Goal: Find specific page/section: Find specific page/section

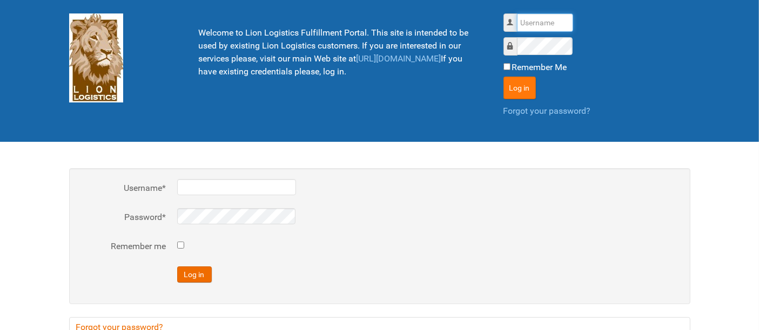
type input "al"
click at [521, 85] on button "Log in" at bounding box center [519, 88] width 32 height 23
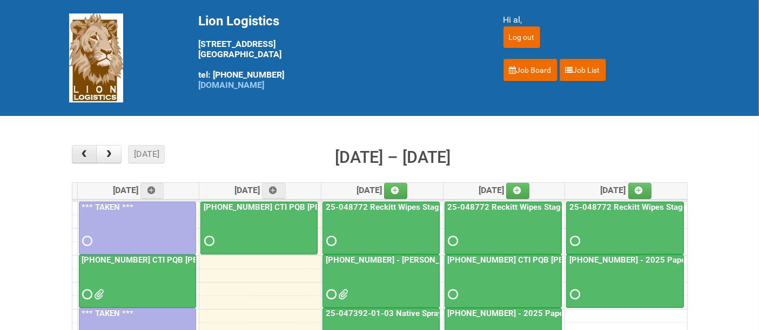
click at [82, 157] on span "button" at bounding box center [84, 154] width 10 height 9
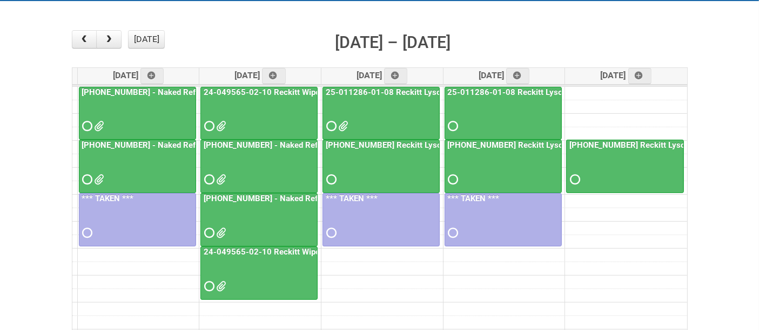
scroll to position [120, 0]
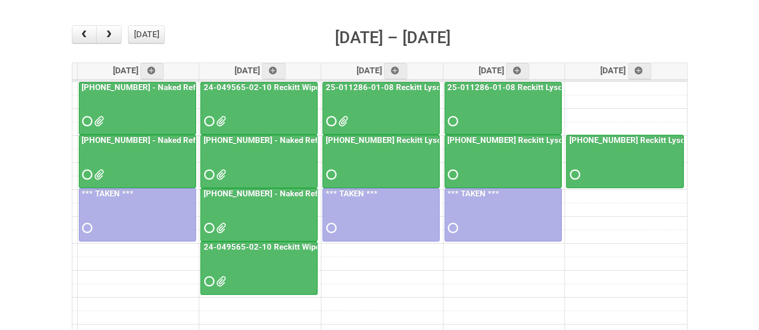
click at [270, 209] on div at bounding box center [258, 218] width 115 height 35
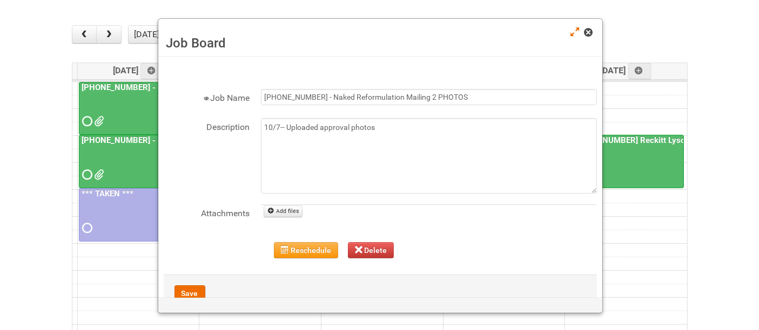
click at [590, 30] on span at bounding box center [588, 33] width 8 height 8
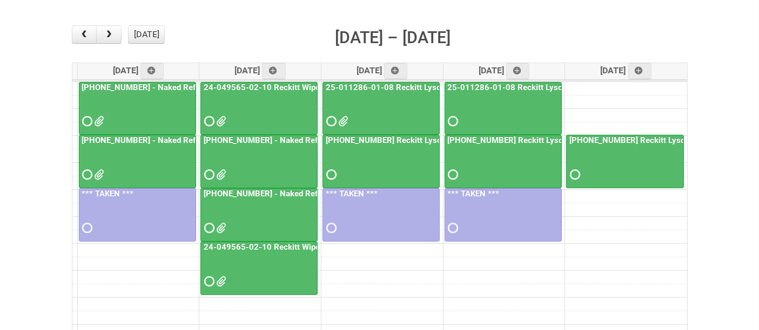
click at [258, 152] on div at bounding box center [258, 165] width 115 height 35
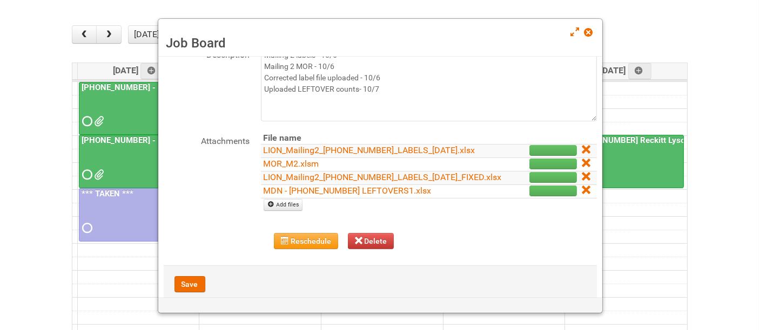
scroll to position [112, 0]
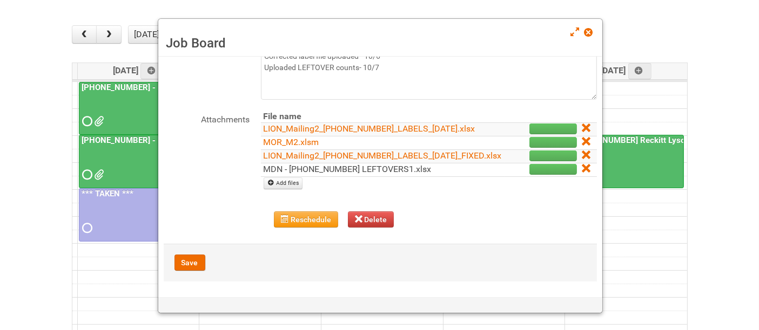
click at [396, 172] on link "MDN - 25-055556-01 LEFTOVERS1.xlsx" at bounding box center [348, 169] width 168 height 10
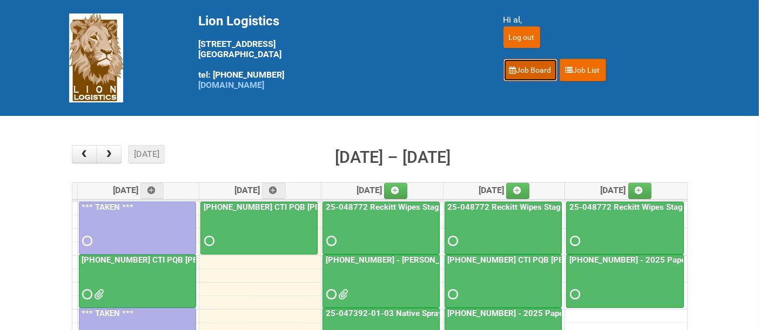
click at [534, 68] on link "Job Board" at bounding box center [530, 70] width 54 height 23
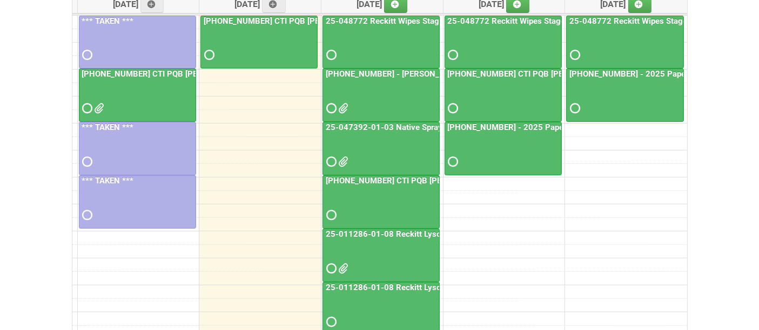
scroll to position [142, 0]
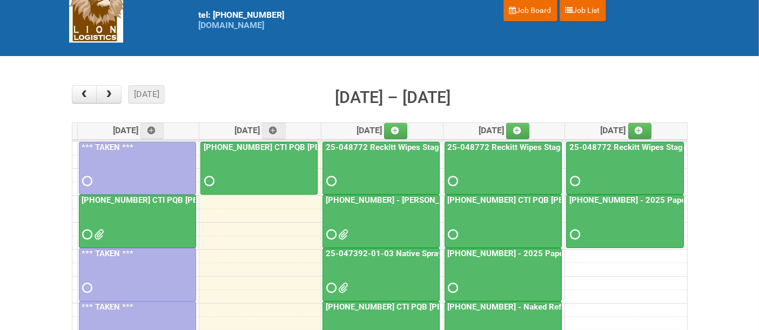
scroll to position [60, 0]
click at [110, 97] on span "button" at bounding box center [109, 94] width 10 height 9
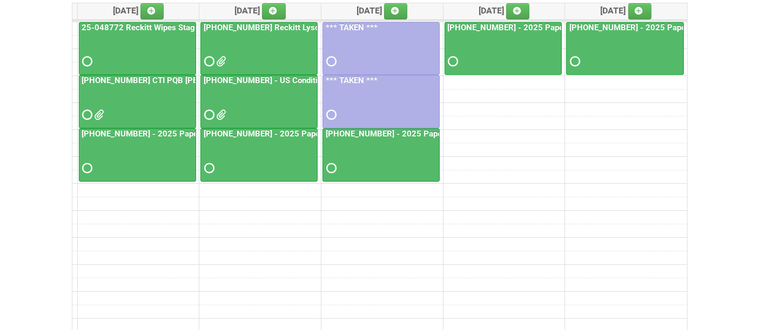
scroll to position [120, 0]
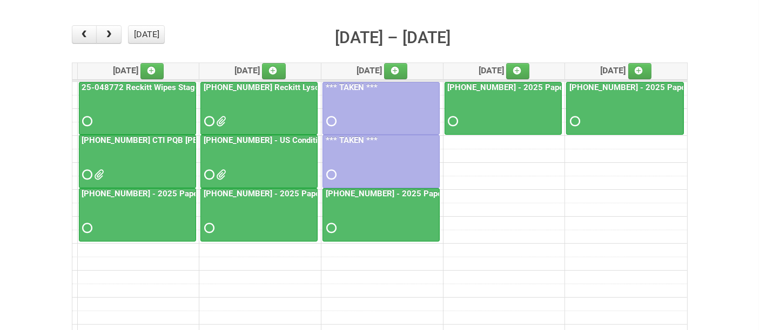
click at [253, 164] on div at bounding box center [258, 165] width 115 height 35
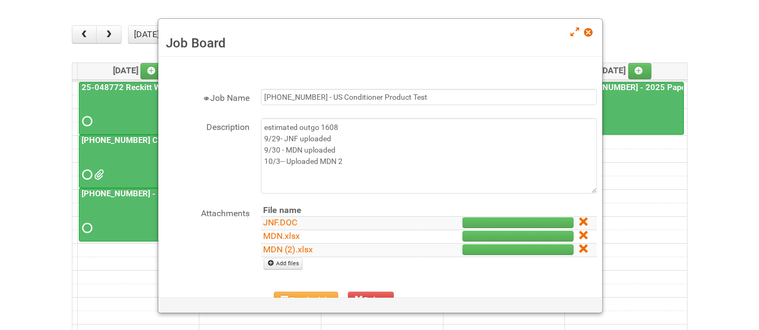
click at [588, 31] on span at bounding box center [588, 33] width 8 height 8
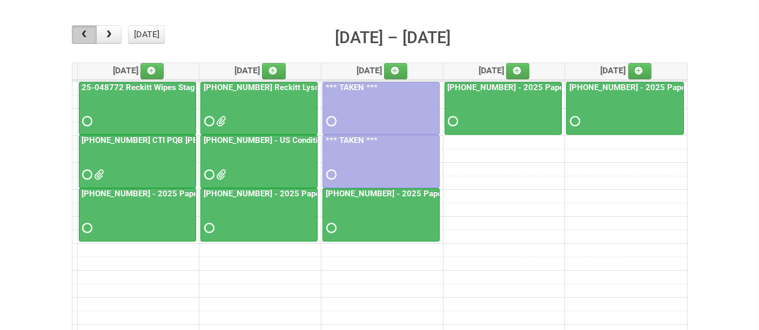
click at [87, 36] on span "button" at bounding box center [84, 34] width 10 height 9
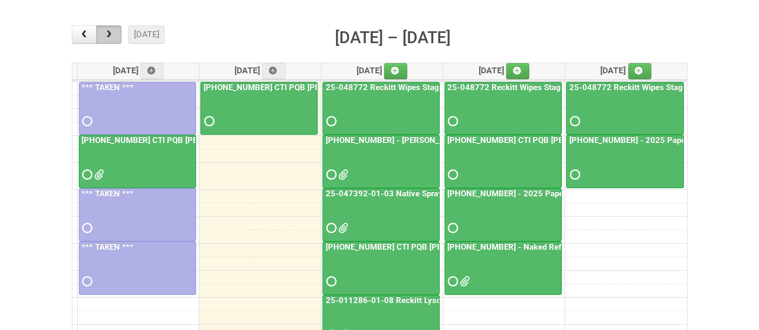
click at [114, 38] on button "button" at bounding box center [108, 34] width 25 height 18
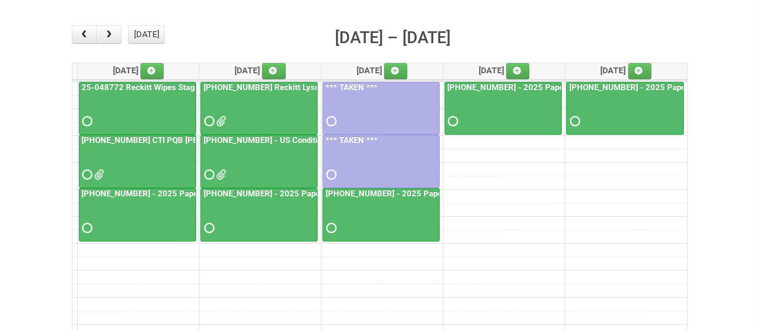
click at [248, 157] on div at bounding box center [258, 165] width 115 height 35
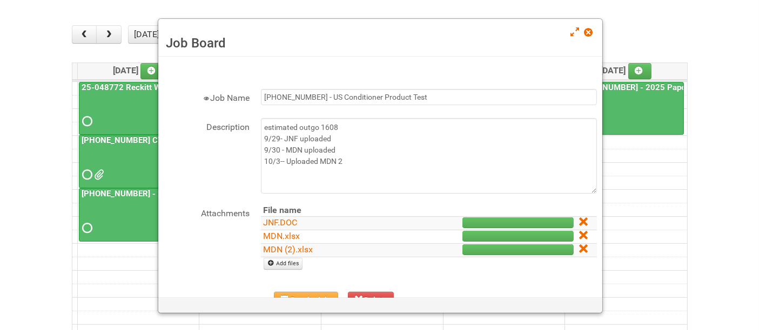
scroll to position [60, 0]
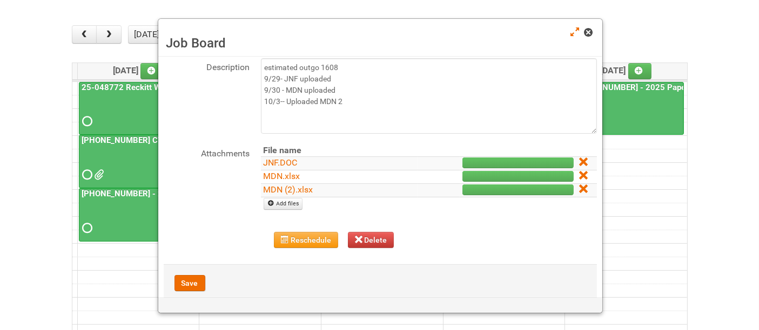
click at [587, 30] on span at bounding box center [588, 33] width 8 height 8
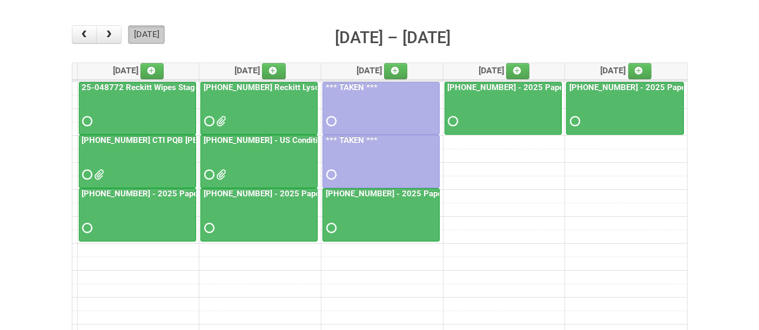
click at [136, 30] on button "[DATE]" at bounding box center [146, 34] width 37 height 18
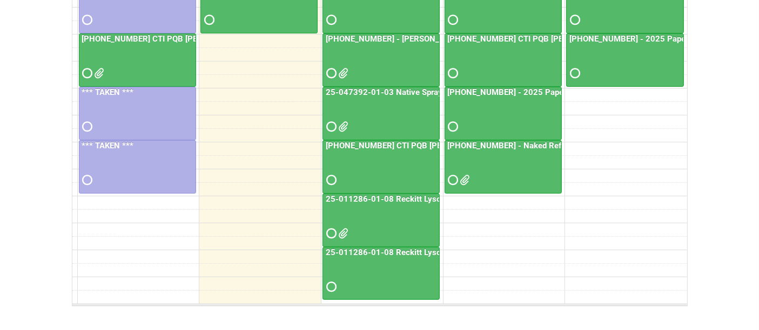
scroll to position [240, 0]
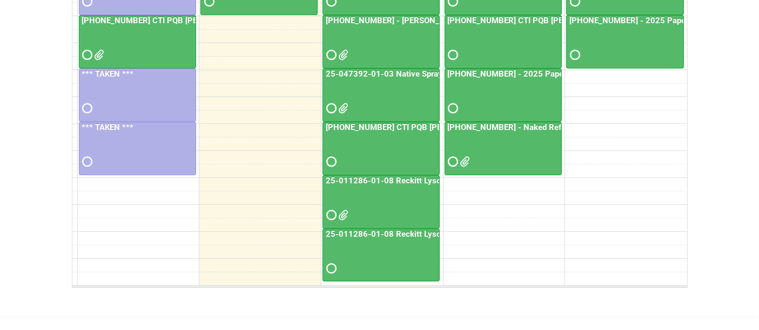
click at [378, 100] on div at bounding box center [380, 99] width 115 height 35
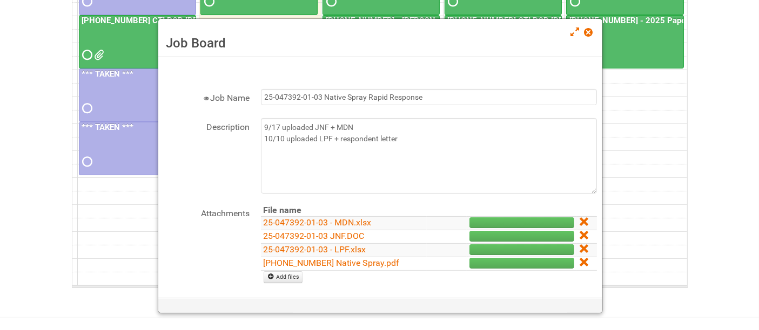
click at [589, 32] on span at bounding box center [588, 33] width 8 height 8
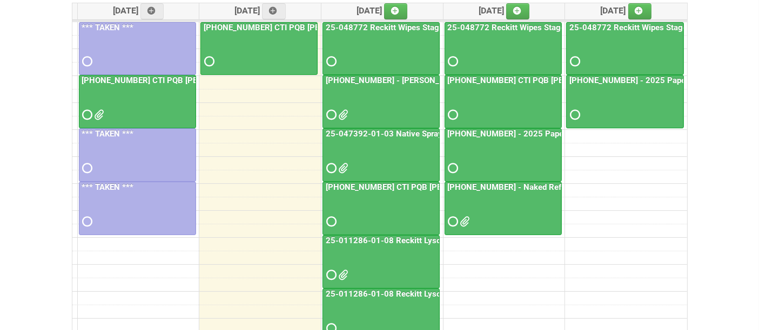
scroll to position [120, 0]
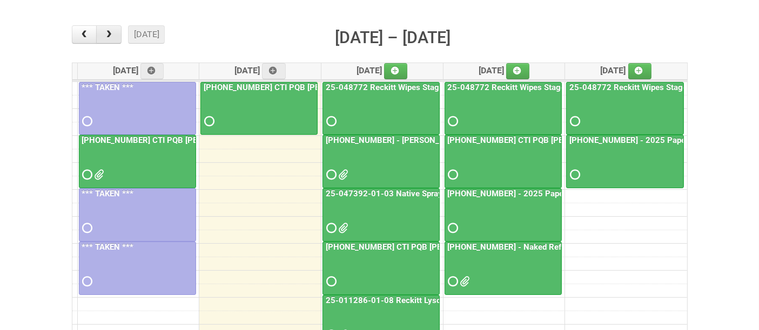
click at [107, 35] on span "button" at bounding box center [109, 34] width 10 height 9
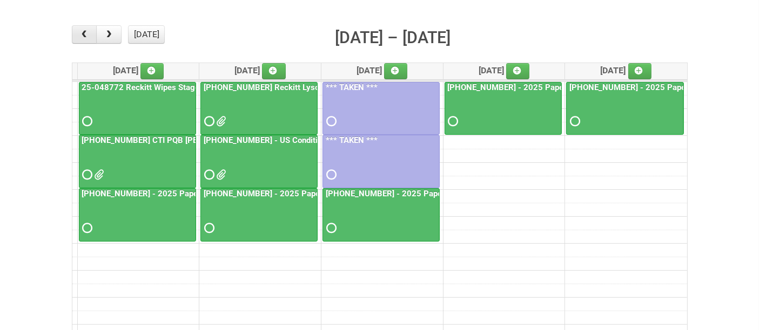
click at [84, 36] on span "button" at bounding box center [84, 34] width 10 height 9
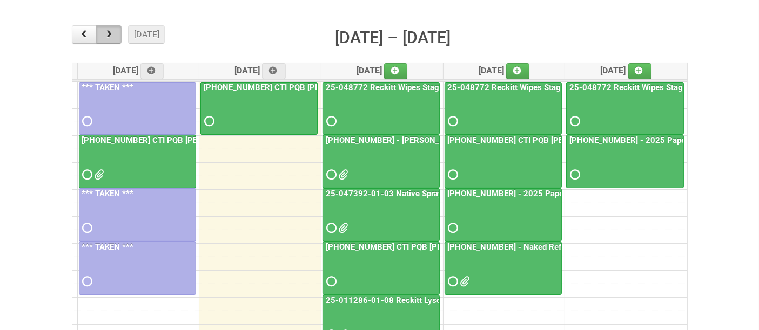
click at [105, 33] on span "button" at bounding box center [109, 34] width 10 height 9
